Goal: Task Accomplishment & Management: Use online tool/utility

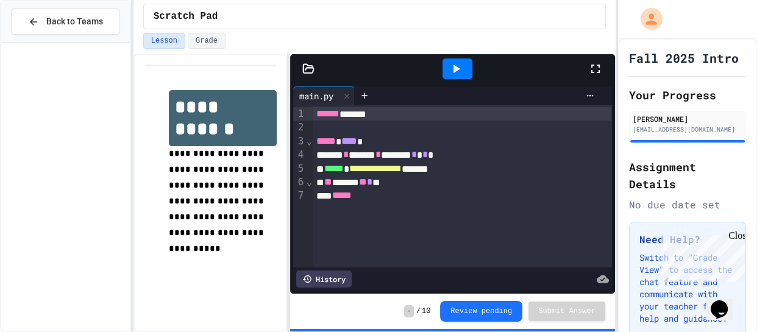
scroll to position [440, 0]
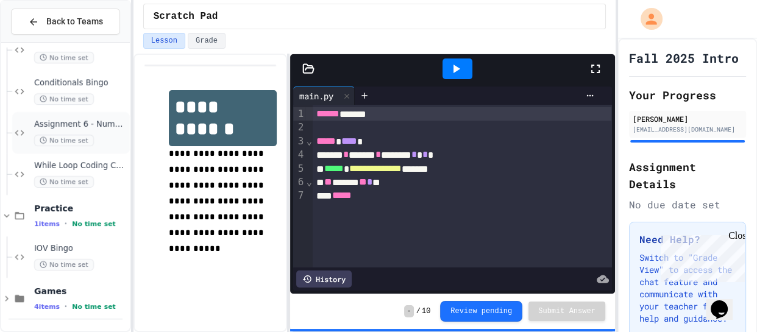
click at [99, 132] on div "Assignment 6 - Number Guesser No time set" at bounding box center [80, 132] width 93 height 27
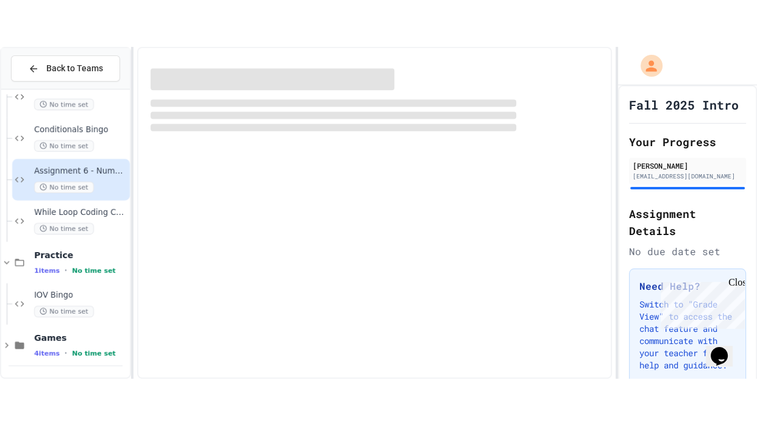
scroll to position [426, 0]
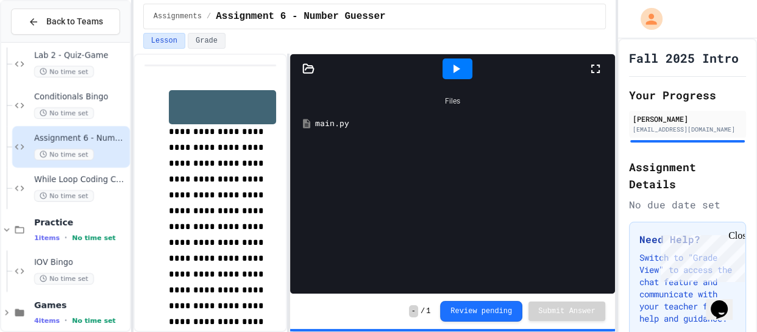
click at [598, 67] on icon at bounding box center [595, 69] width 15 height 15
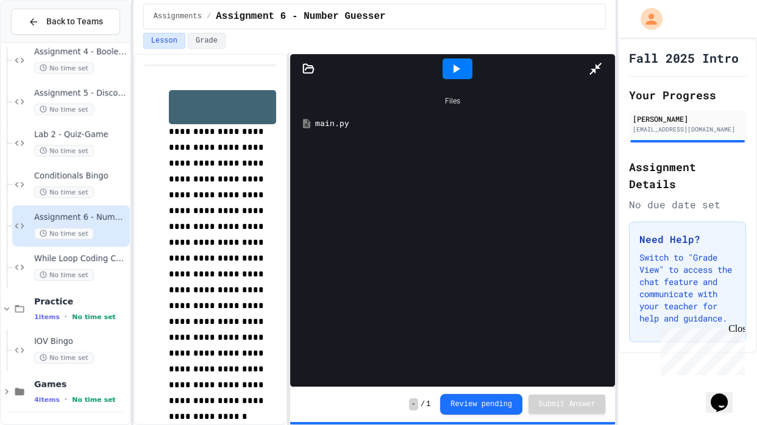
scroll to position [347, 0]
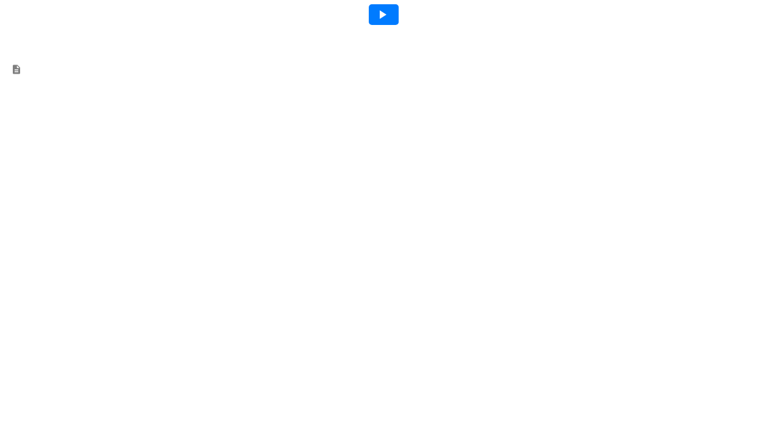
click at [375, 8] on icon at bounding box center [382, 14] width 15 height 15
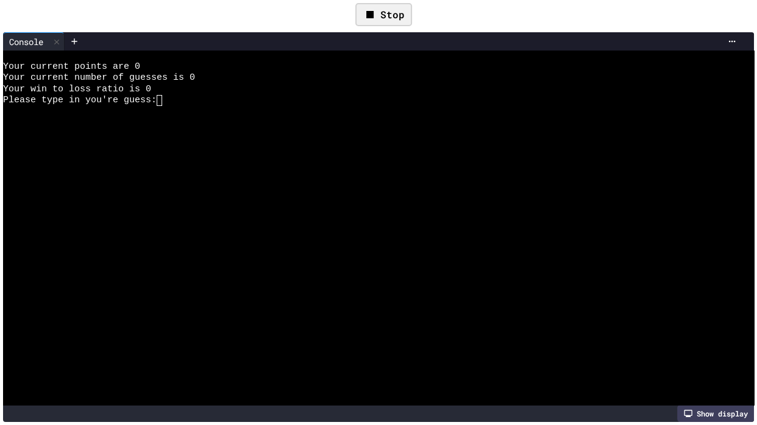
click at [257, 176] on div at bounding box center [371, 178] width 737 height 11
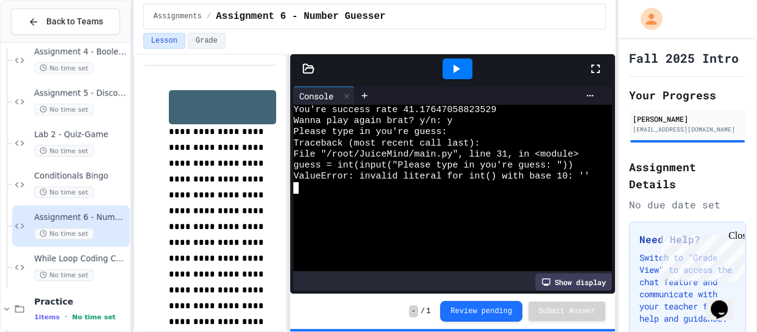
click at [316, 60] on div at bounding box center [452, 68] width 324 height 29
click at [315, 62] on div at bounding box center [452, 68] width 324 height 29
click at [312, 71] on icon at bounding box center [308, 69] width 12 height 12
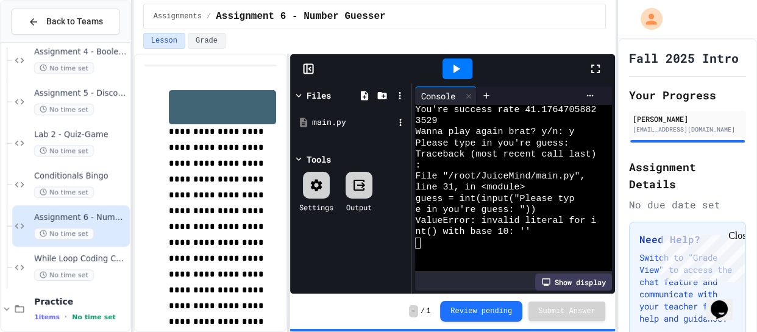
click at [338, 126] on div "main.py" at bounding box center [353, 122] width 82 height 12
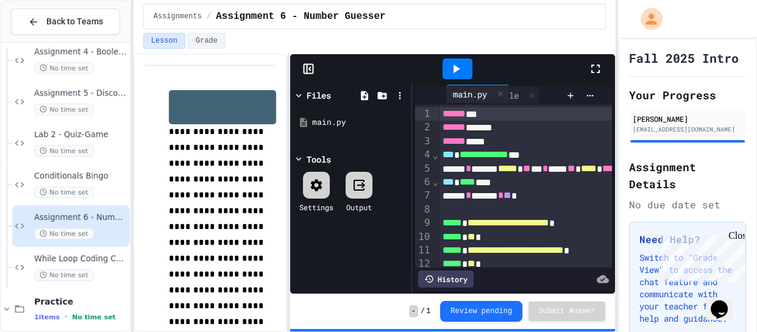
drag, startPoint x: 499, startPoint y: 93, endPoint x: 434, endPoint y: 86, distance: 65.0
click at [434, 87] on div "Console main.py" at bounding box center [487, 96] width 145 height 18
click at [592, 71] on icon at bounding box center [595, 69] width 9 height 9
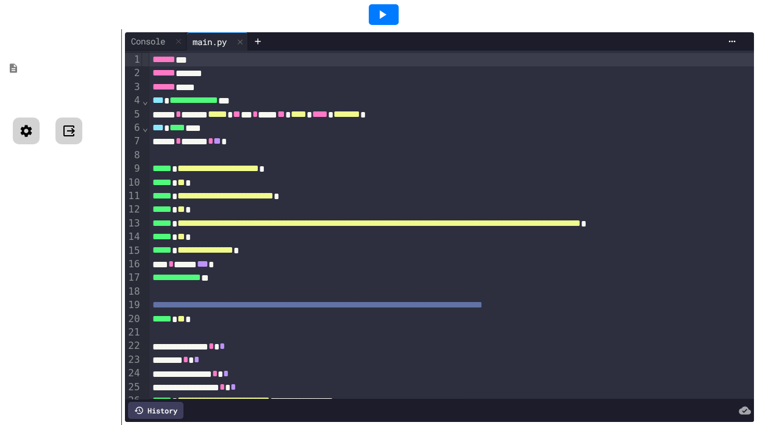
click at [30, 129] on icon at bounding box center [27, 131] width 12 height 12
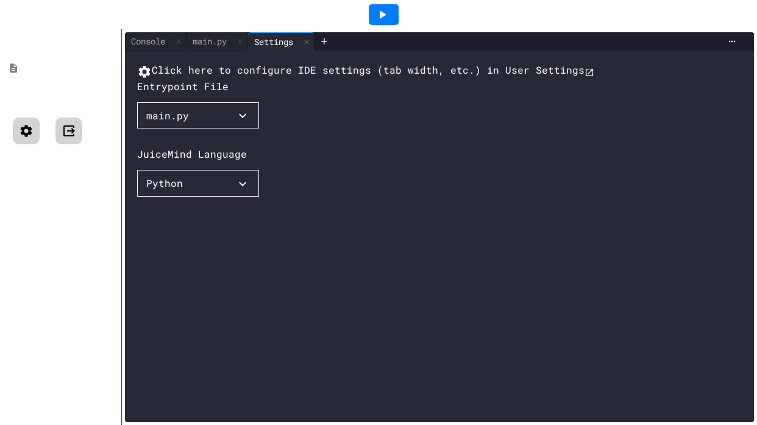
click at [30, 129] on icon at bounding box center [27, 131] width 12 height 12
click at [153, 43] on div "Console" at bounding box center [148, 41] width 46 height 13
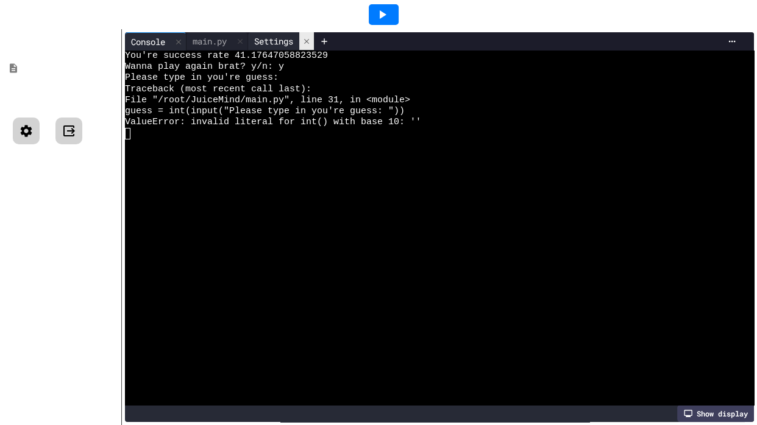
click at [309, 43] on icon at bounding box center [306, 40] width 5 height 5
click at [202, 40] on div "main.py" at bounding box center [210, 41] width 46 height 13
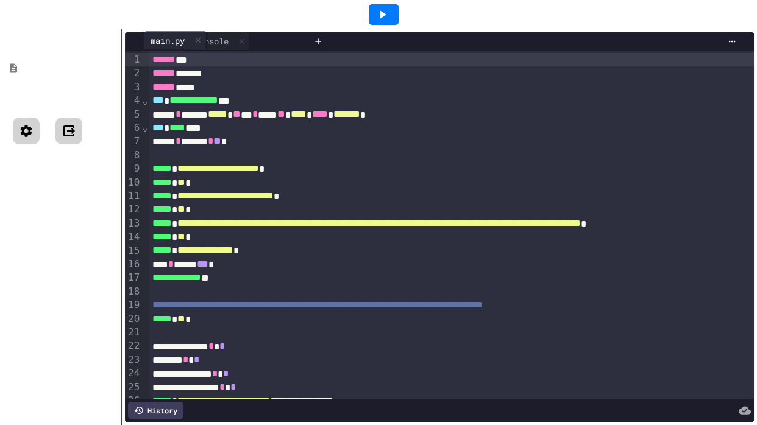
drag, startPoint x: 202, startPoint y: 40, endPoint x: 148, endPoint y: 38, distance: 54.3
click at [148, 38] on div "Console main.py" at bounding box center [216, 41] width 183 height 18
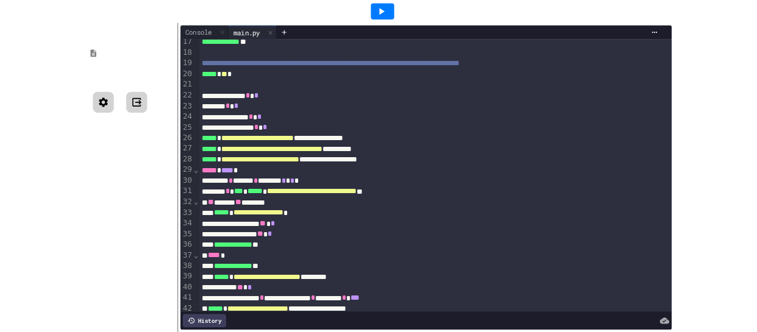
scroll to position [226, 0]
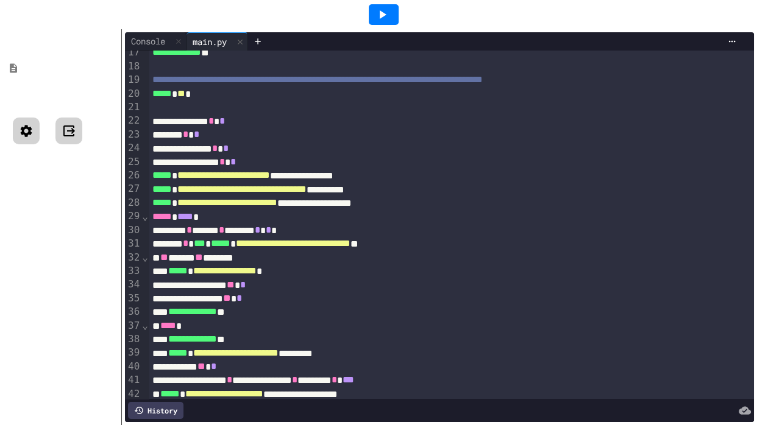
click at [280, 308] on div "**********" at bounding box center [508, 311] width 718 height 13
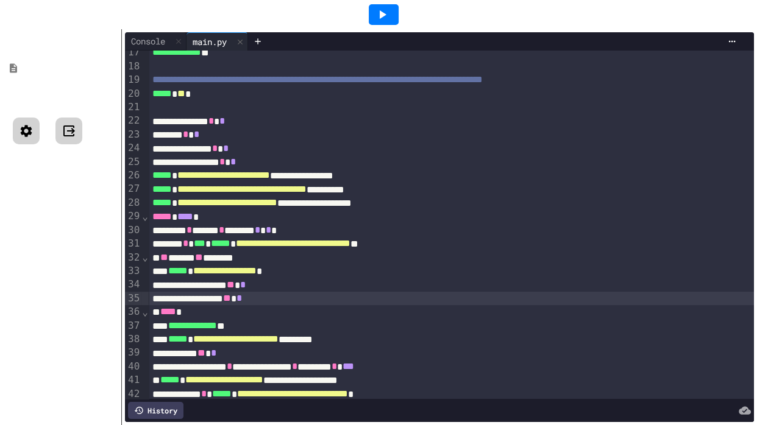
click at [393, 8] on div at bounding box center [384, 14] width 30 height 21
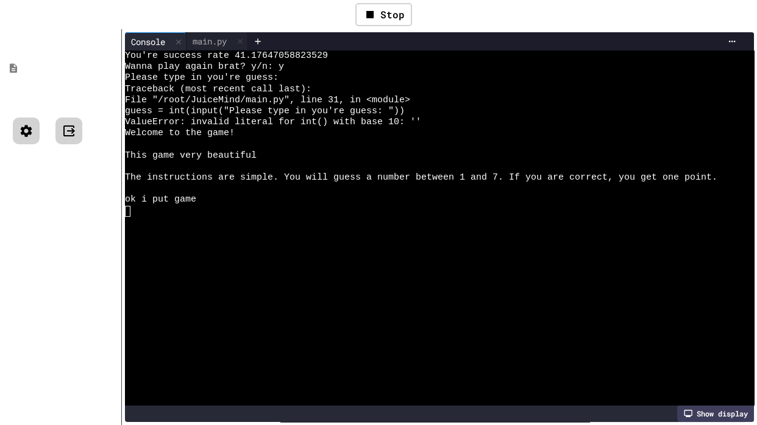
click at [315, 212] on div at bounding box center [432, 211] width 615 height 11
click at [388, 13] on div "Stop" at bounding box center [383, 14] width 57 height 23
click at [388, 13] on icon at bounding box center [382, 14] width 15 height 15
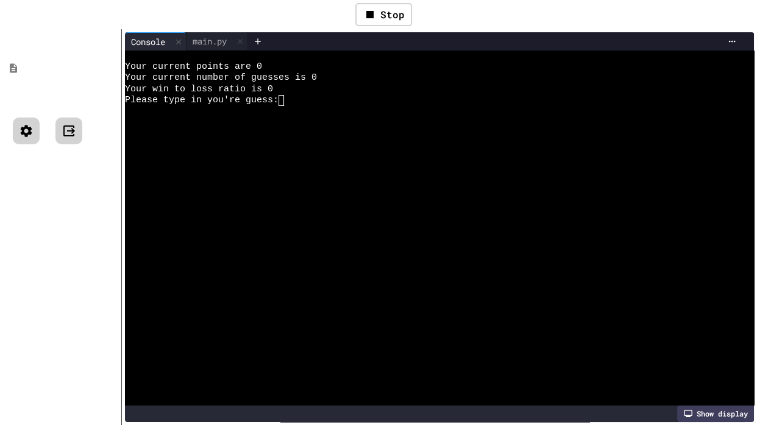
click at [344, 109] on div at bounding box center [432, 111] width 615 height 11
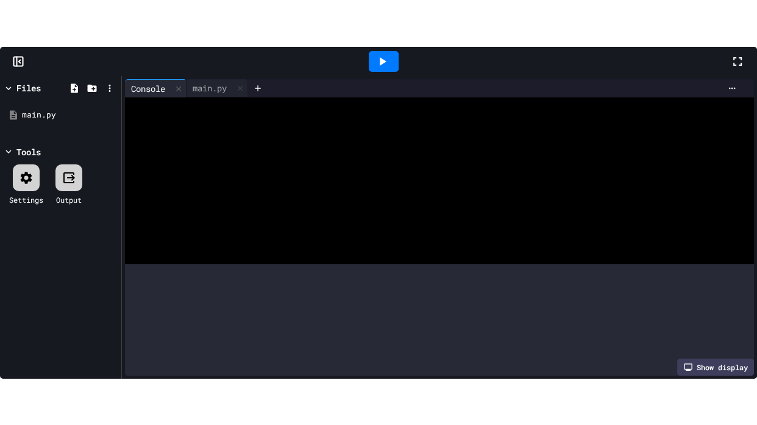
scroll to position [11, 0]
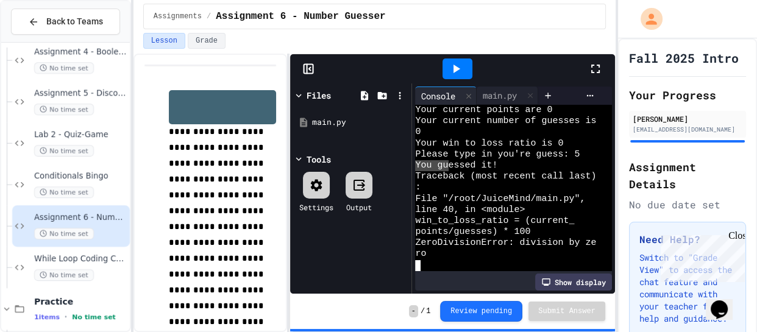
click at [591, 62] on icon at bounding box center [595, 69] width 15 height 15
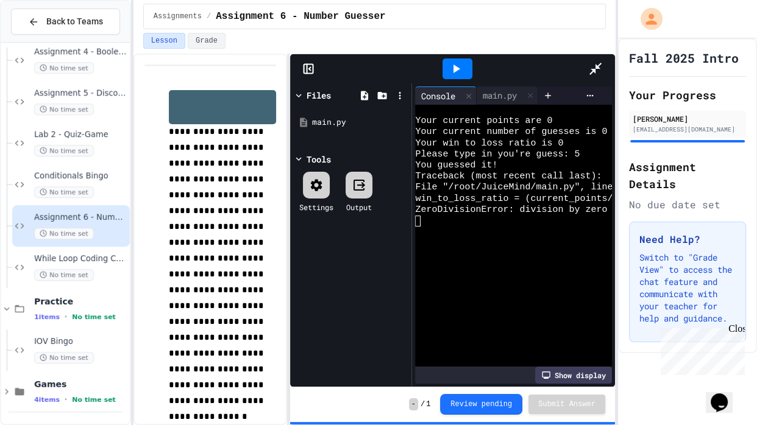
scroll to position [0, 0]
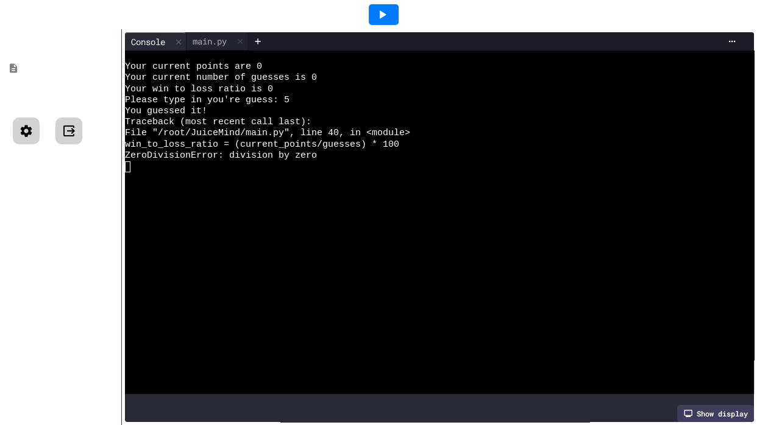
click at [379, 13] on icon at bounding box center [382, 14] width 15 height 15
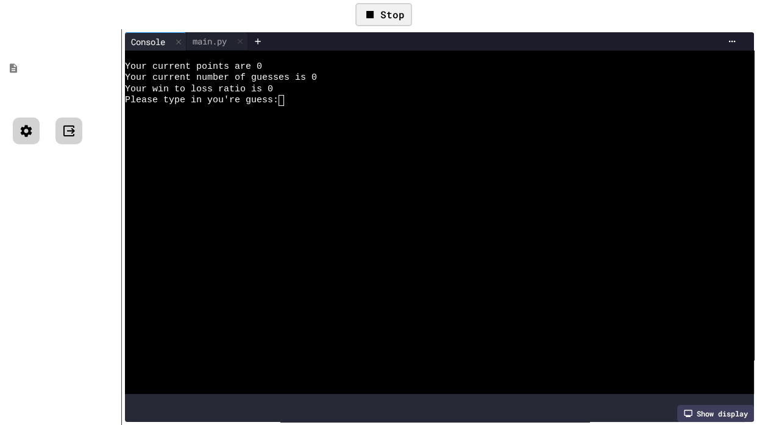
click at [299, 131] on div at bounding box center [432, 133] width 615 height 11
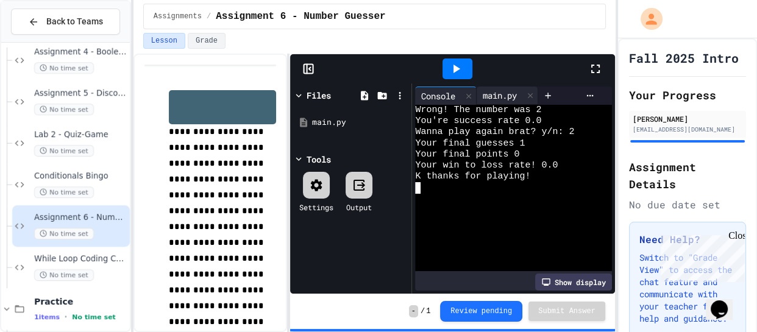
click at [510, 91] on div "main.py" at bounding box center [500, 95] width 46 height 13
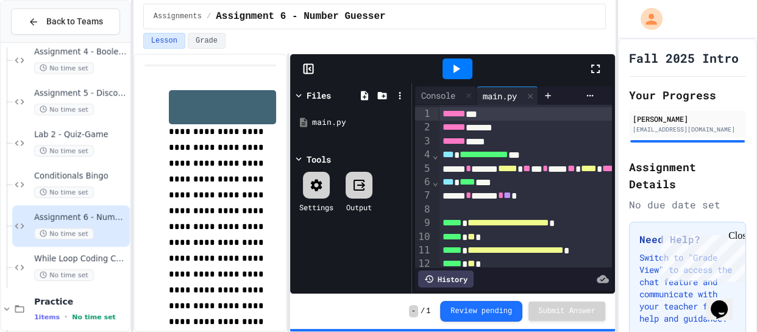
click at [602, 61] on div at bounding box center [601, 68] width 27 height 33
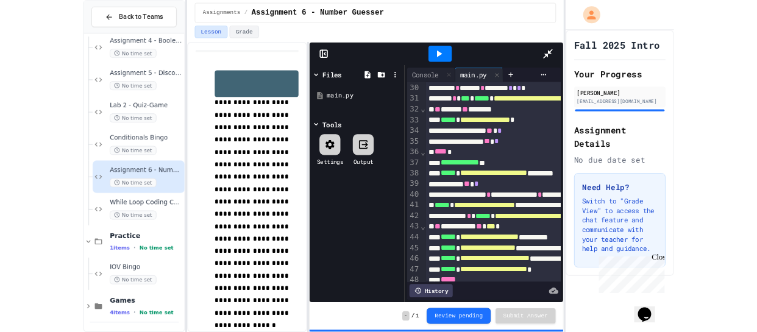
scroll to position [397, 0]
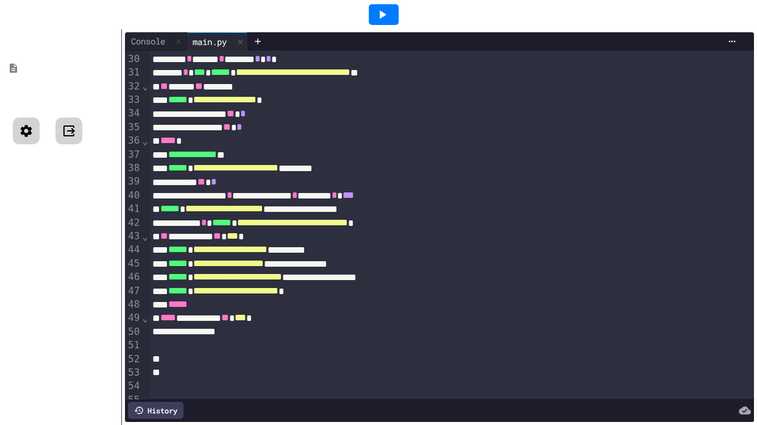
click at [379, 11] on icon at bounding box center [382, 14] width 15 height 15
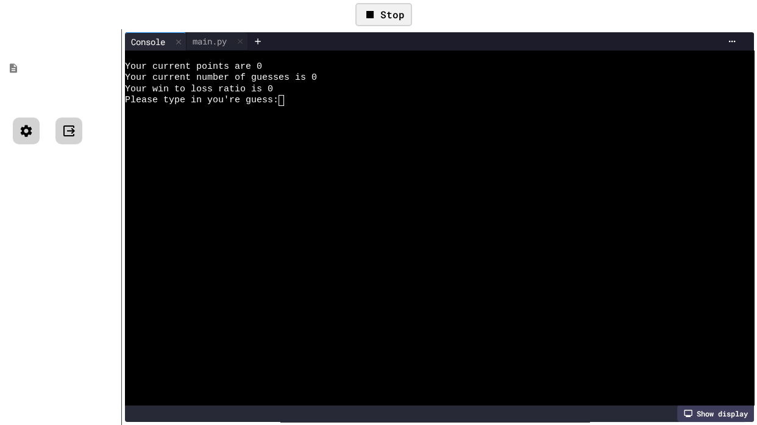
click at [334, 91] on div "Your win to loss ratio is 0" at bounding box center [432, 89] width 615 height 11
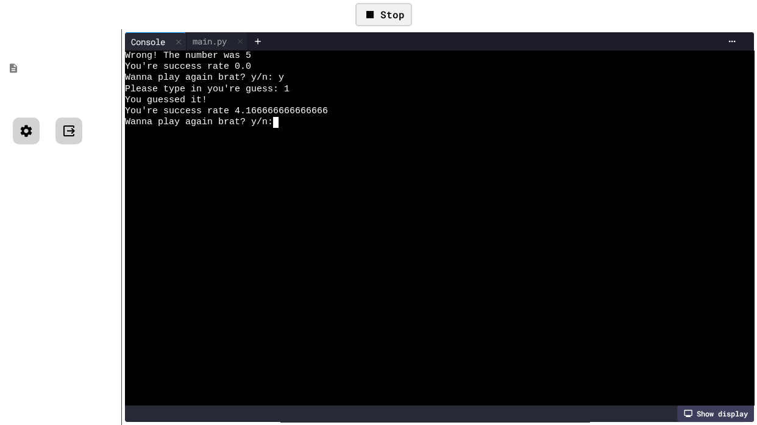
click at [378, 2] on div "Stop" at bounding box center [383, 14] width 69 height 35
click at [385, 5] on div "Stop" at bounding box center [383, 14] width 57 height 23
